Goal: Find specific page/section: Find specific page/section

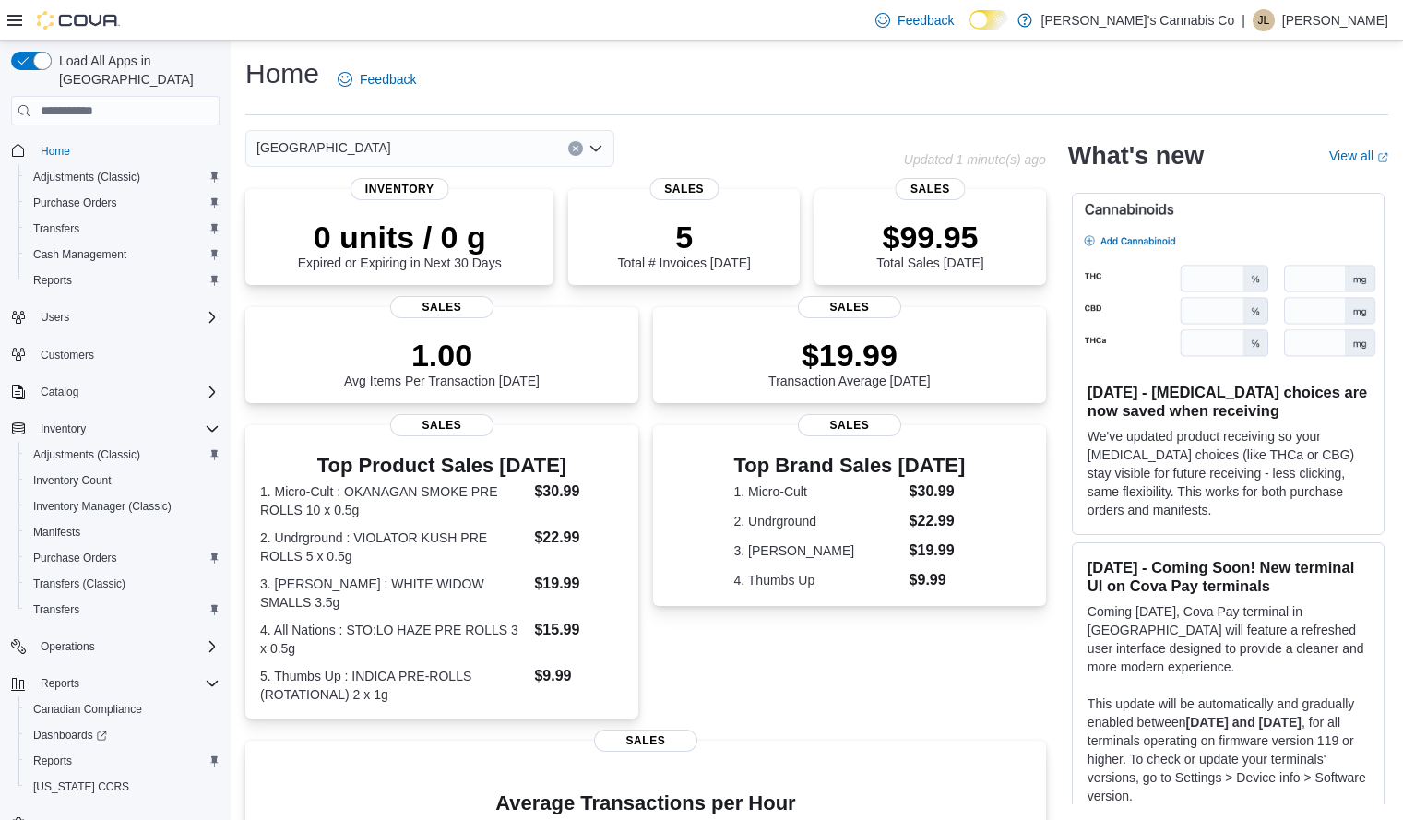
click at [593, 149] on icon "Open list of options" at bounding box center [595, 149] width 11 height 6
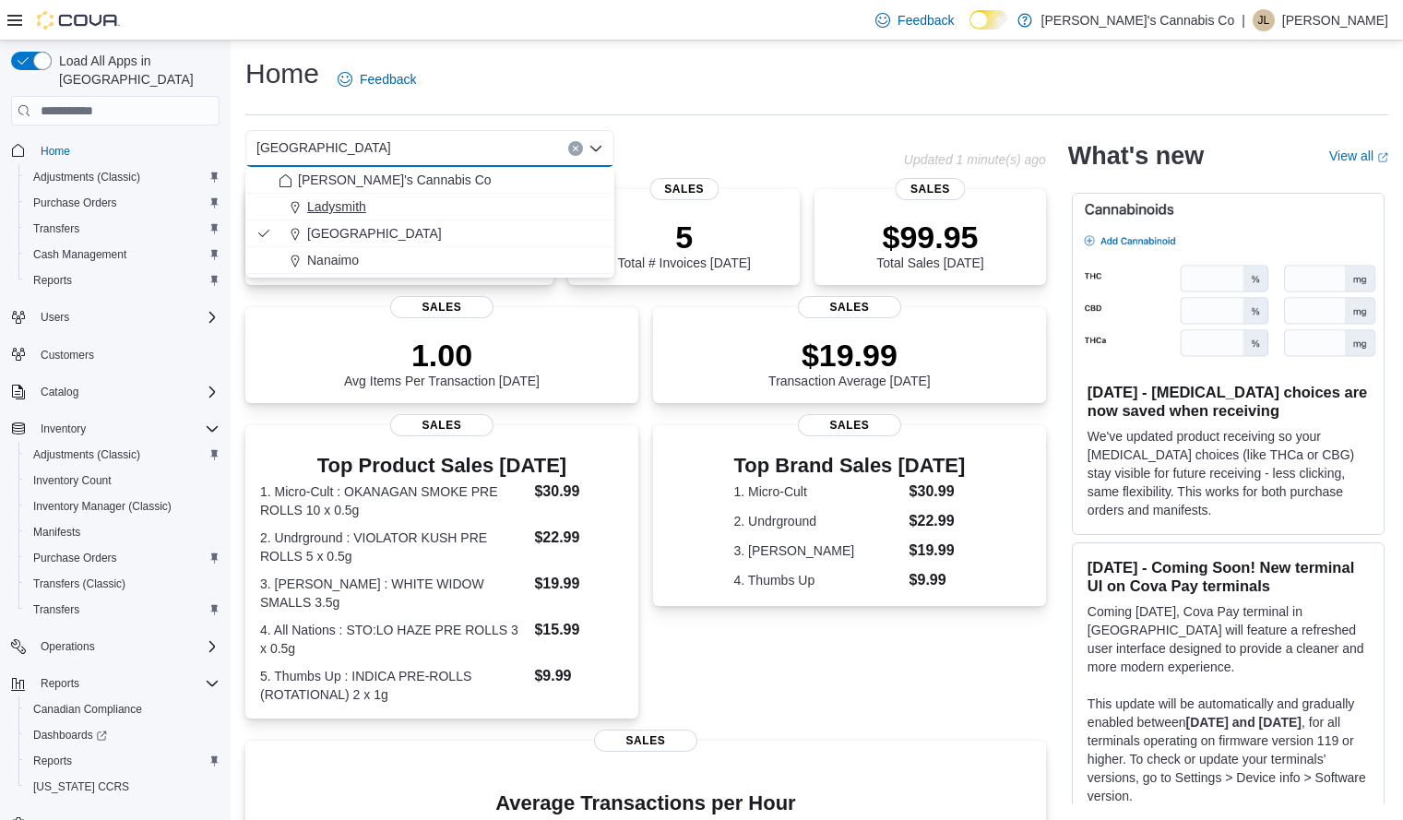
click at [396, 203] on div "Ladysmith" at bounding box center [441, 206] width 325 height 18
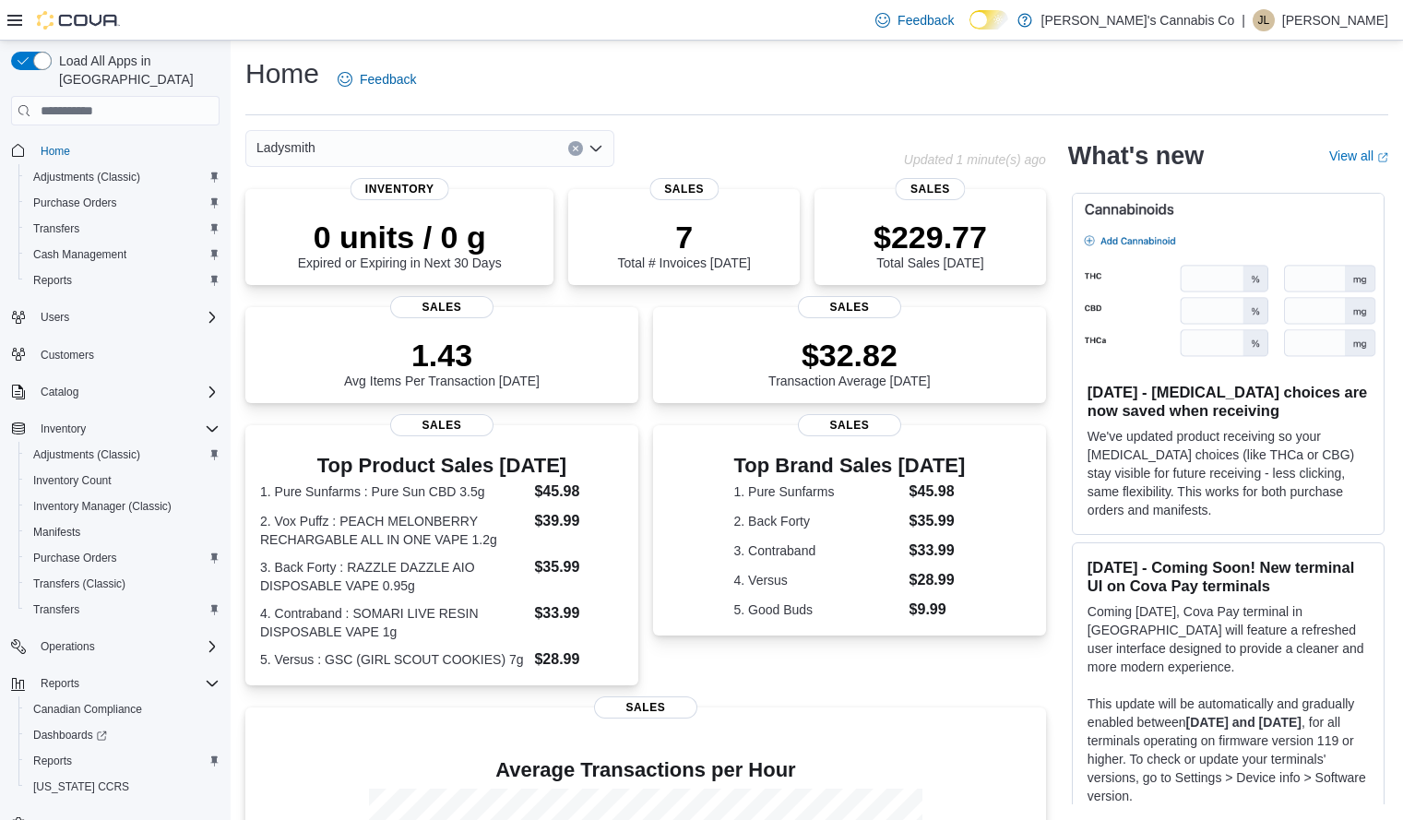
click at [593, 149] on icon "Open list of options" at bounding box center [595, 149] width 11 height 6
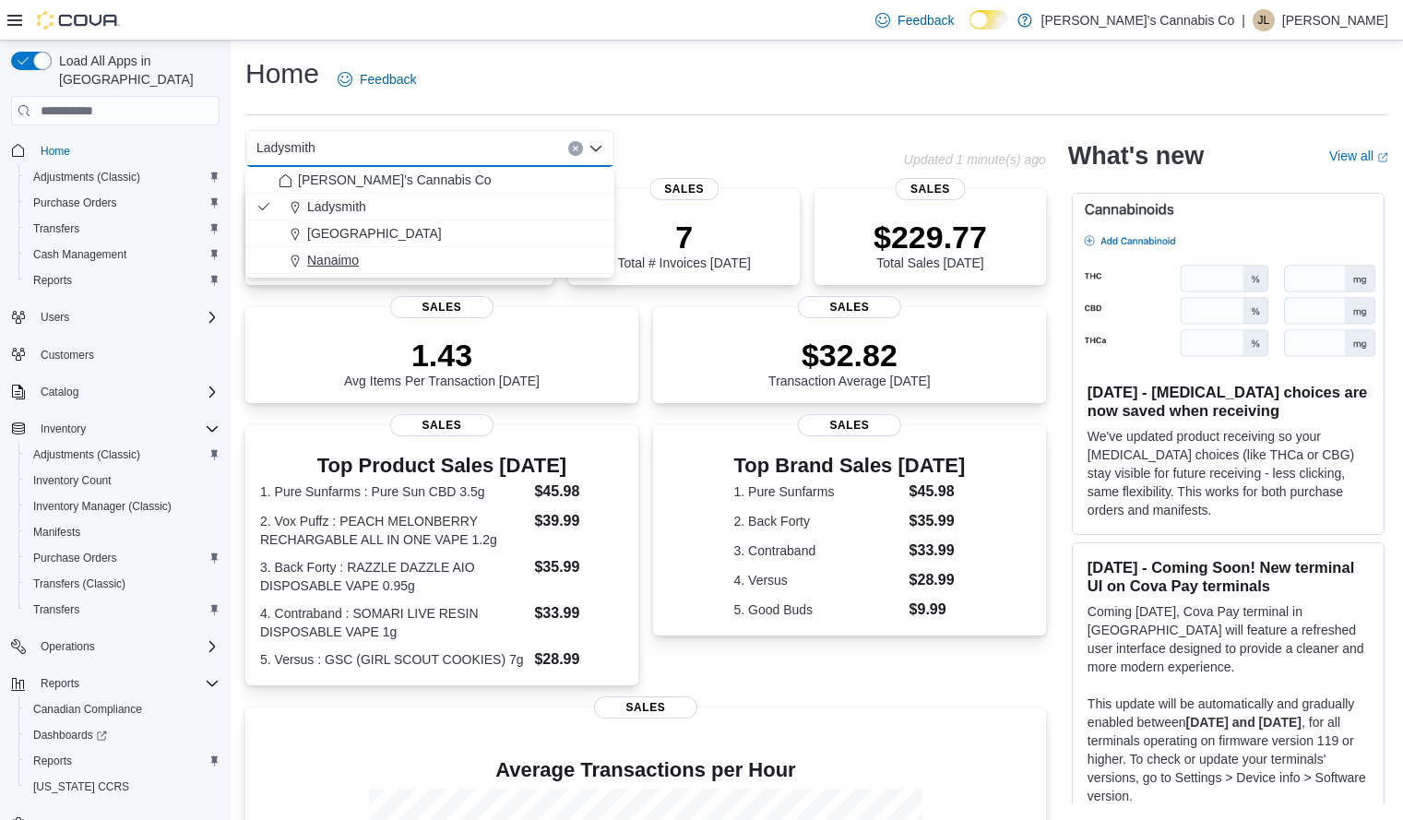
click at [357, 254] on span "Nanaimo" at bounding box center [333, 260] width 52 height 18
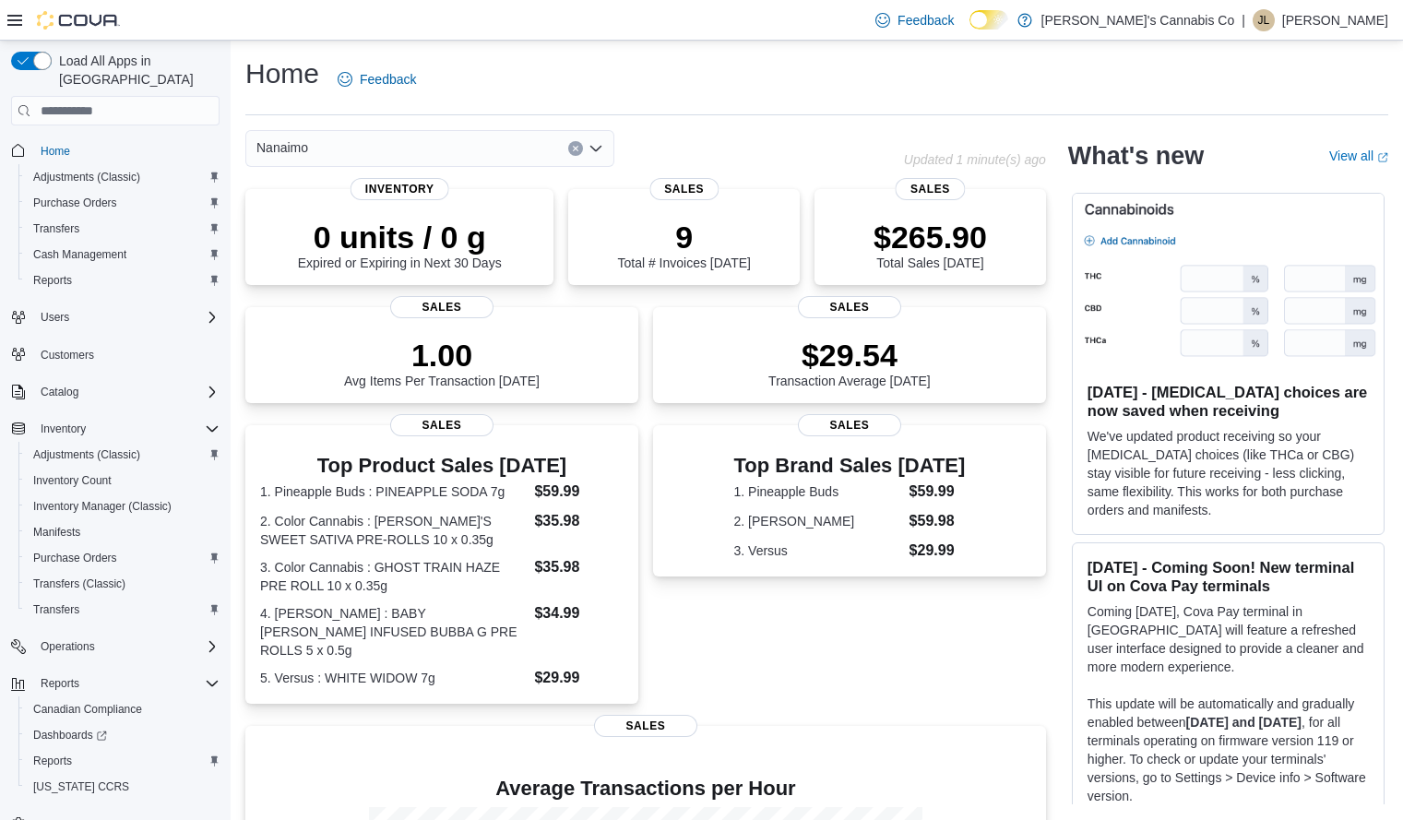
click at [599, 145] on icon "Open list of options" at bounding box center [596, 148] width 15 height 15
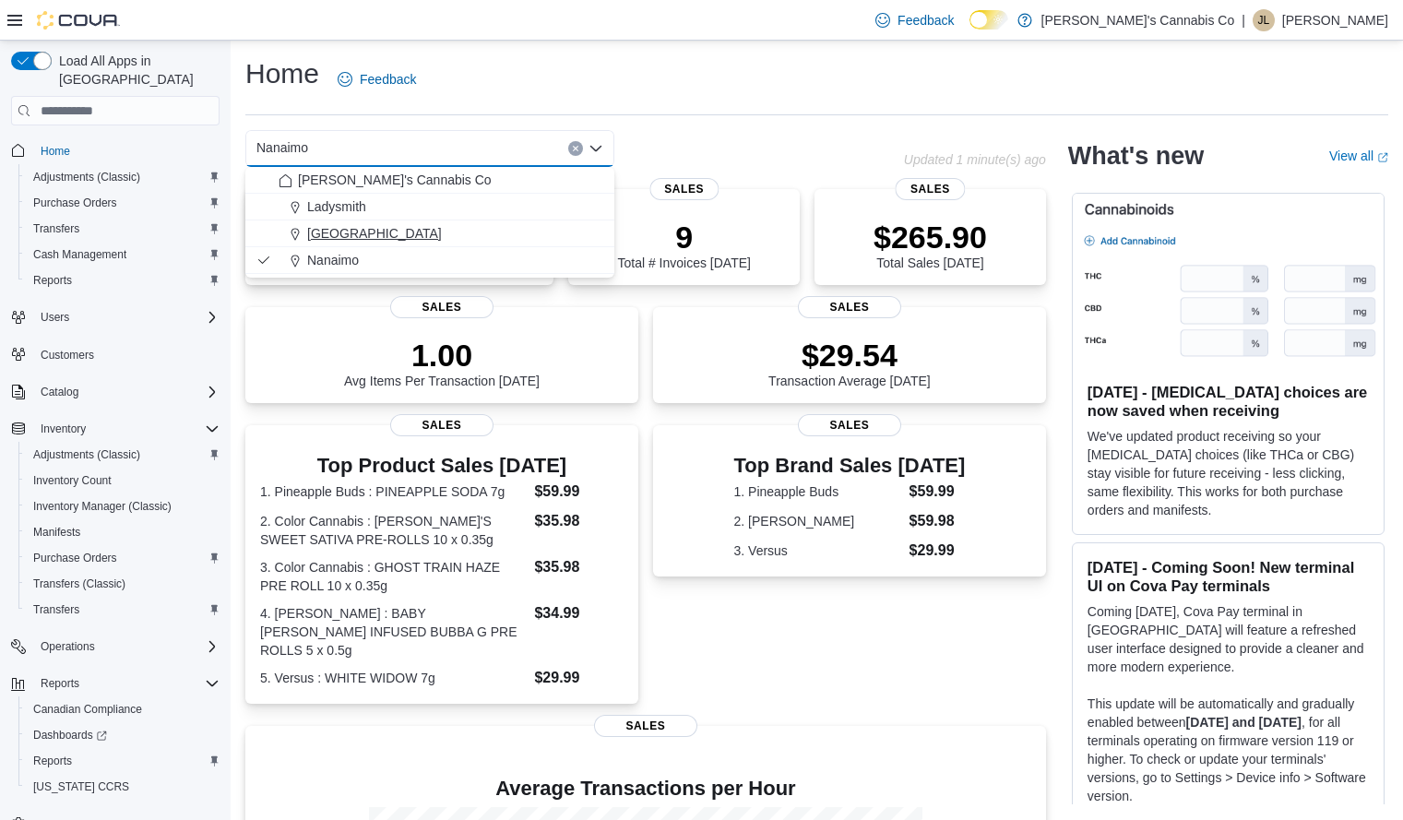
click at [371, 229] on span "[GEOGRAPHIC_DATA]" at bounding box center [374, 233] width 135 height 18
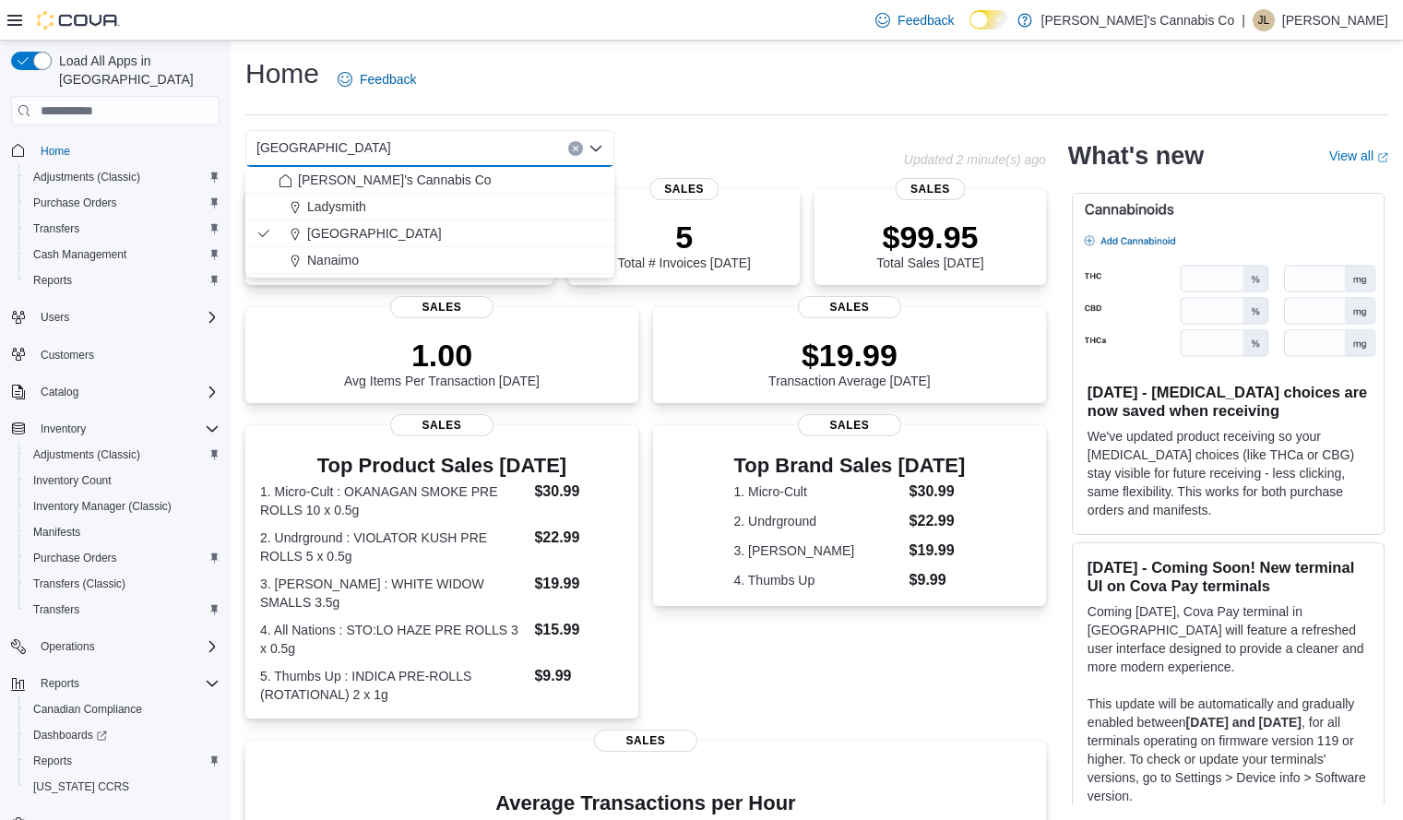
click at [404, 131] on div "[GEOGRAPHIC_DATA]" at bounding box center [429, 148] width 369 height 37
